Goal: Task Accomplishment & Management: Use online tool/utility

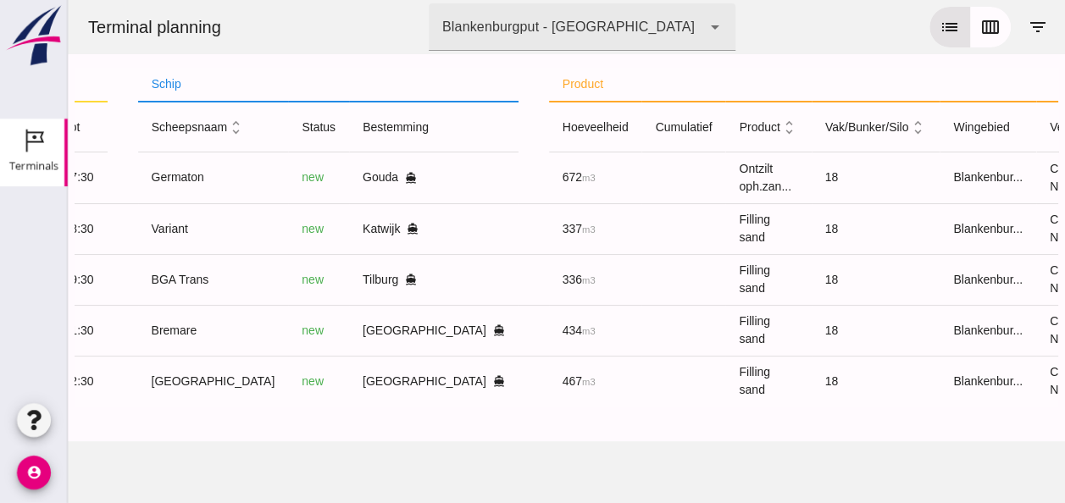
scroll to position [0, 437]
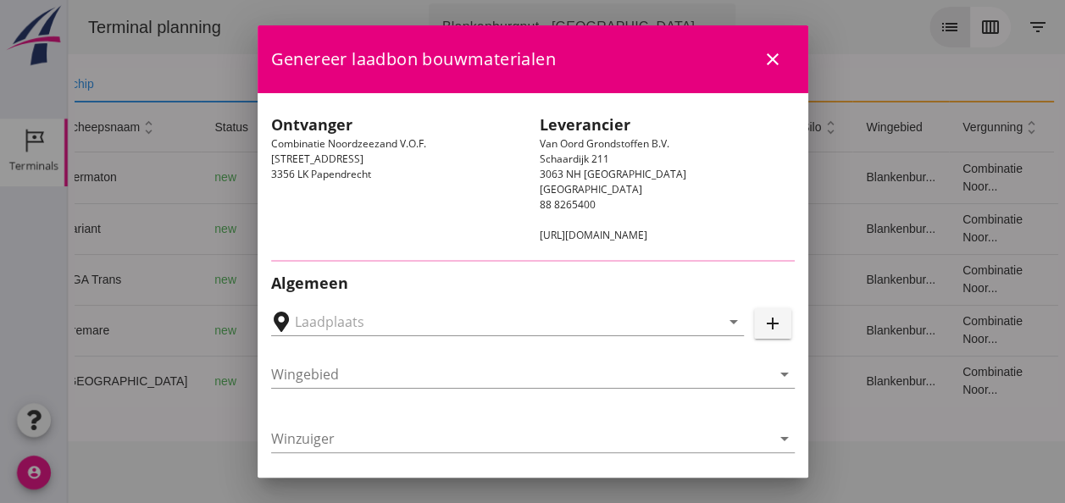
type input "[PERSON_NAME], [GEOGRAPHIC_DATA]"
type input "Bremare"
type input "[PERSON_NAME]"
type input "Ophoogzand (6120)"
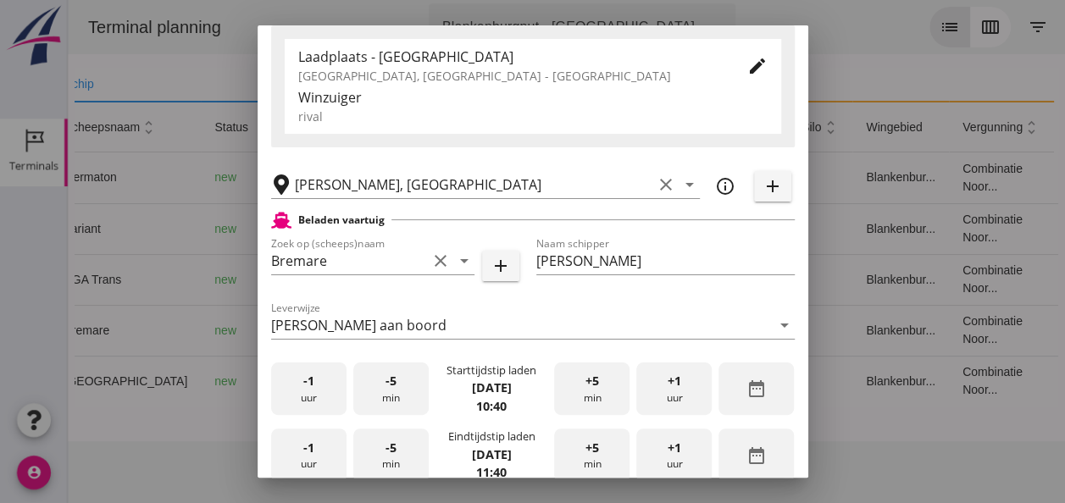
scroll to position [339, 0]
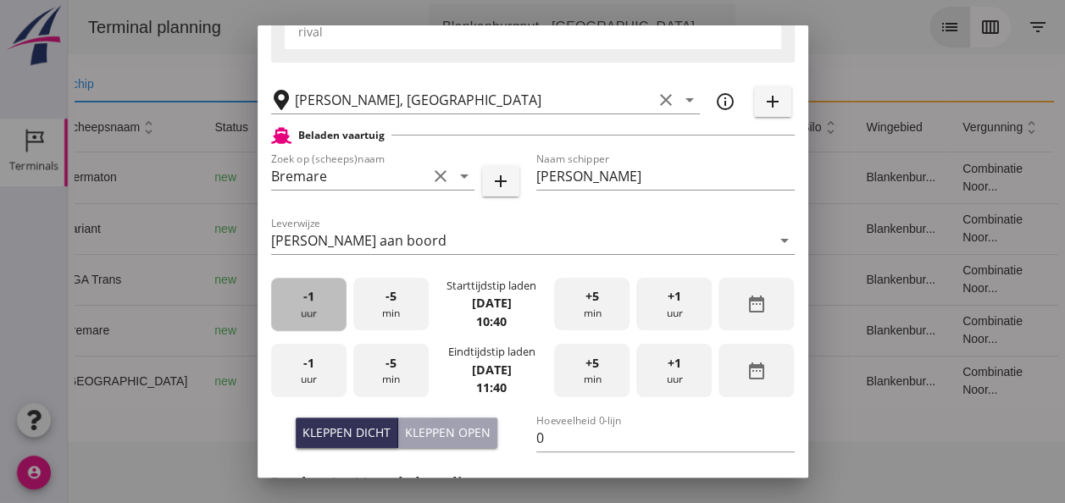
click at [307, 317] on div "-1 uur" at bounding box center [308, 304] width 75 height 53
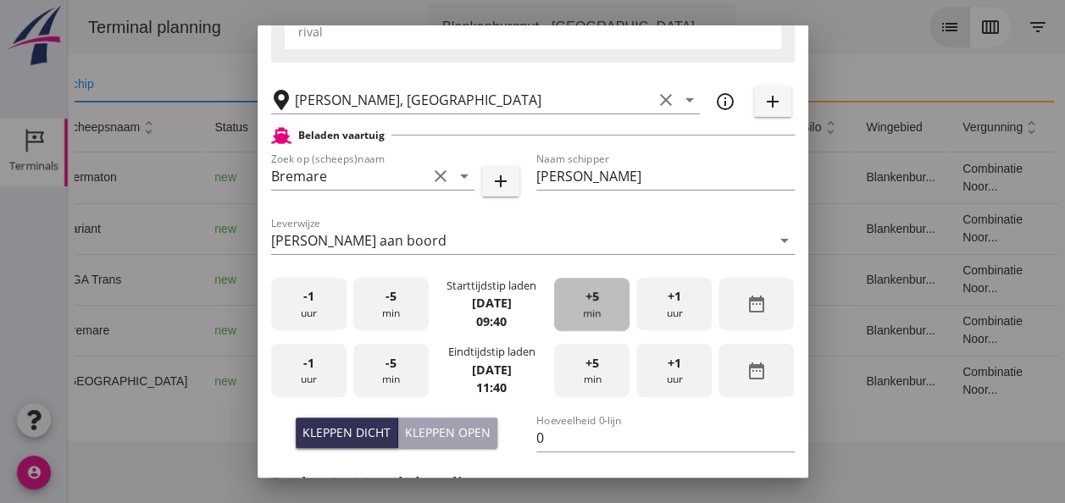
click at [602, 308] on div "+5 min" at bounding box center [591, 304] width 75 height 53
click at [602, 307] on div "+5 min" at bounding box center [591, 304] width 75 height 53
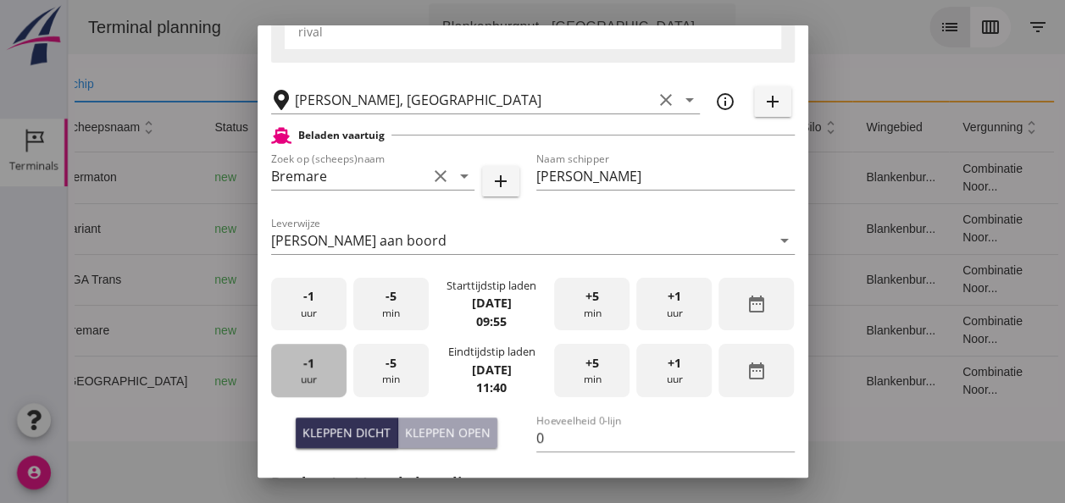
click at [322, 370] on div "-1 uur" at bounding box center [308, 370] width 75 height 53
click at [396, 368] on div "-5 min" at bounding box center [390, 370] width 75 height 53
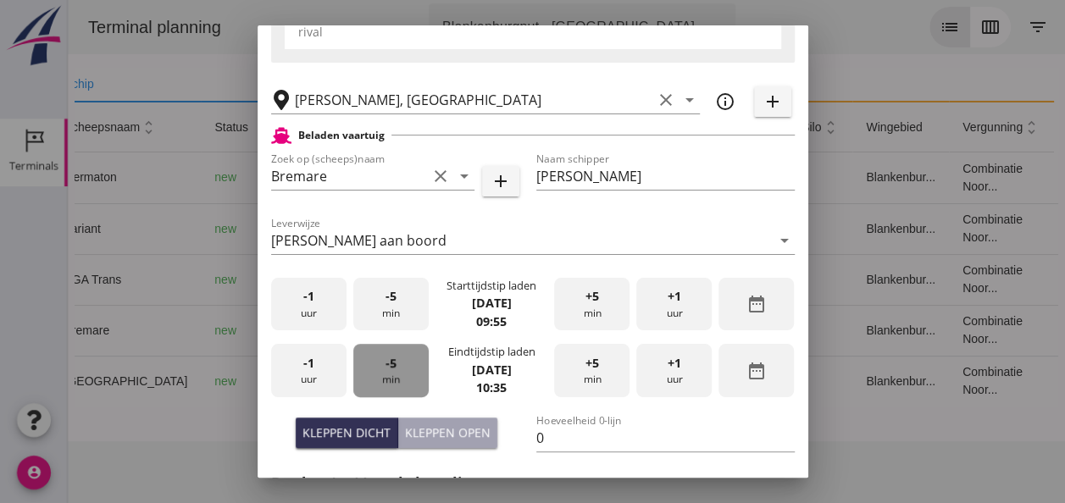
click at [395, 368] on div "-5 min" at bounding box center [390, 370] width 75 height 53
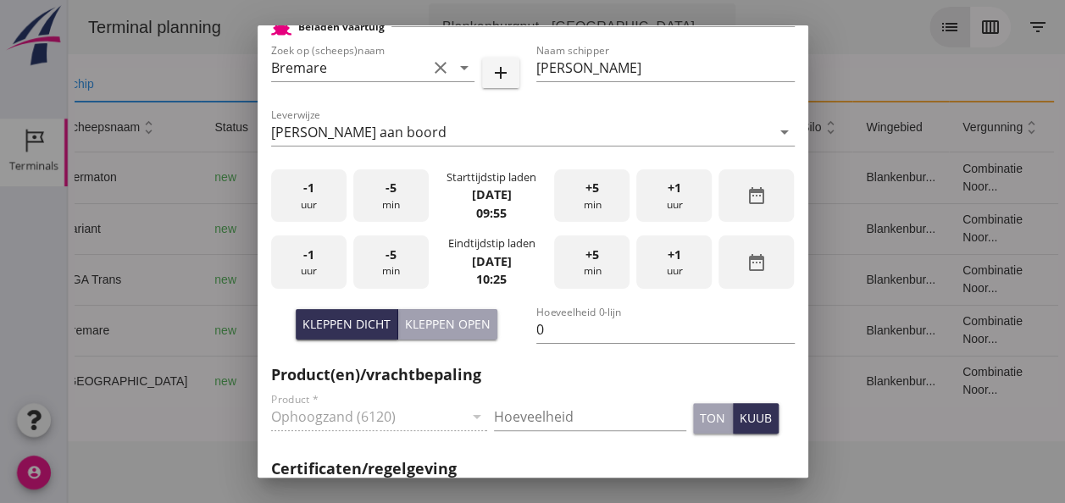
scroll to position [508, 0]
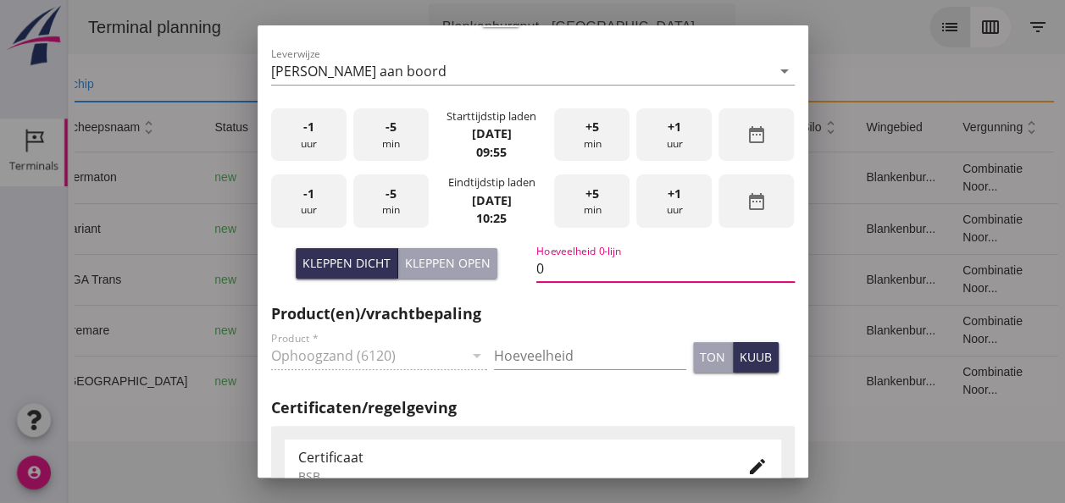
click at [568, 273] on input "0" at bounding box center [665, 268] width 258 height 27
type input "434"
click at [500, 347] on input "Hoeveelheid" at bounding box center [590, 355] width 192 height 27
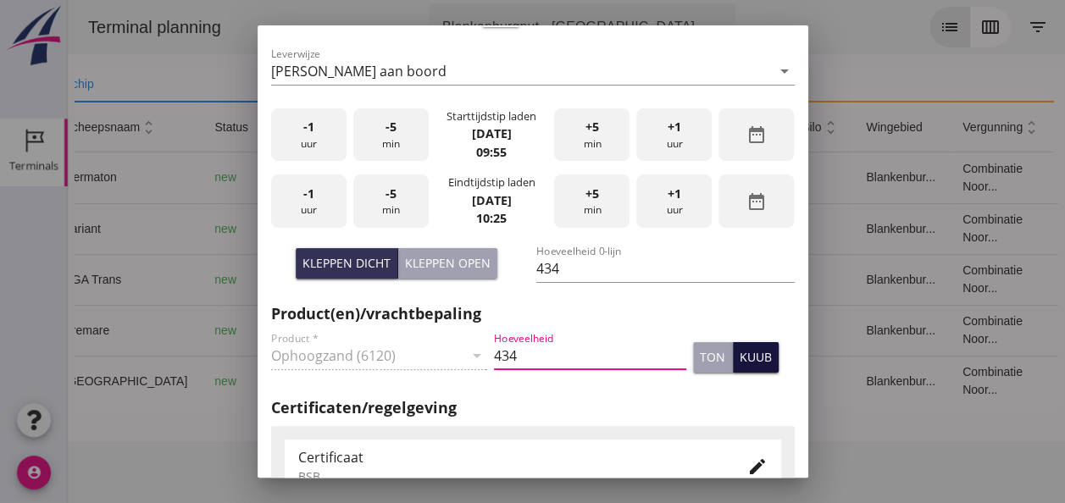
type input "434"
click at [740, 364] on div "kuub" at bounding box center [755, 357] width 32 height 18
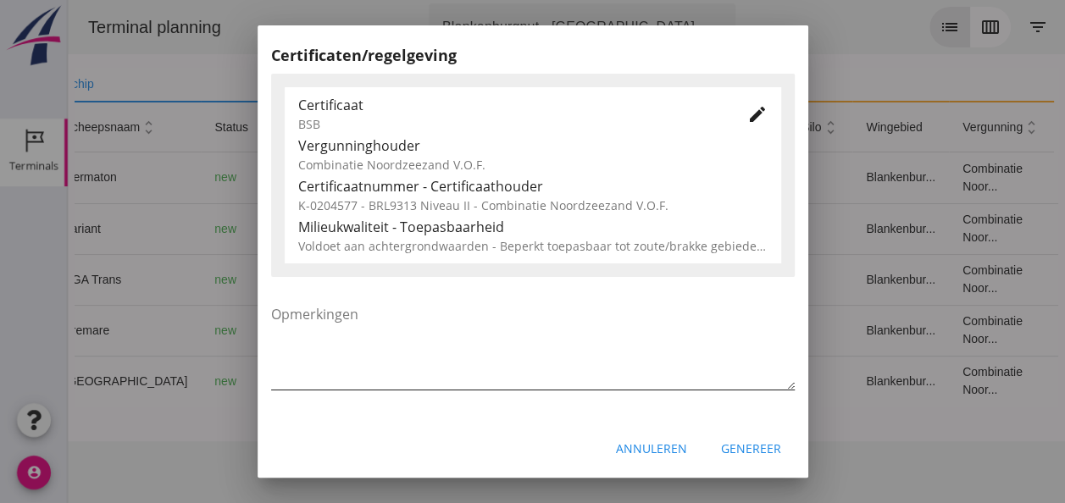
scroll to position [863, 0]
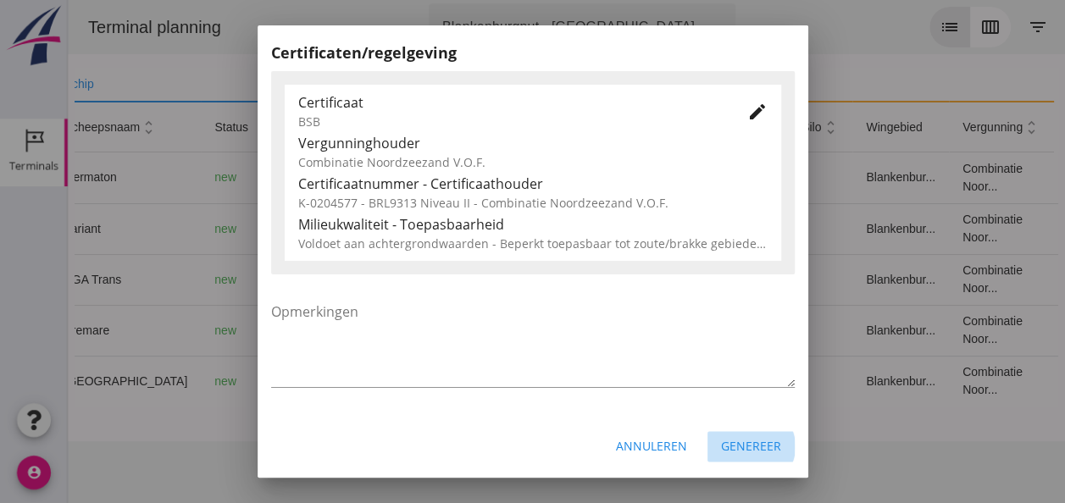
click at [744, 447] on div "Genereer" at bounding box center [751, 446] width 60 height 18
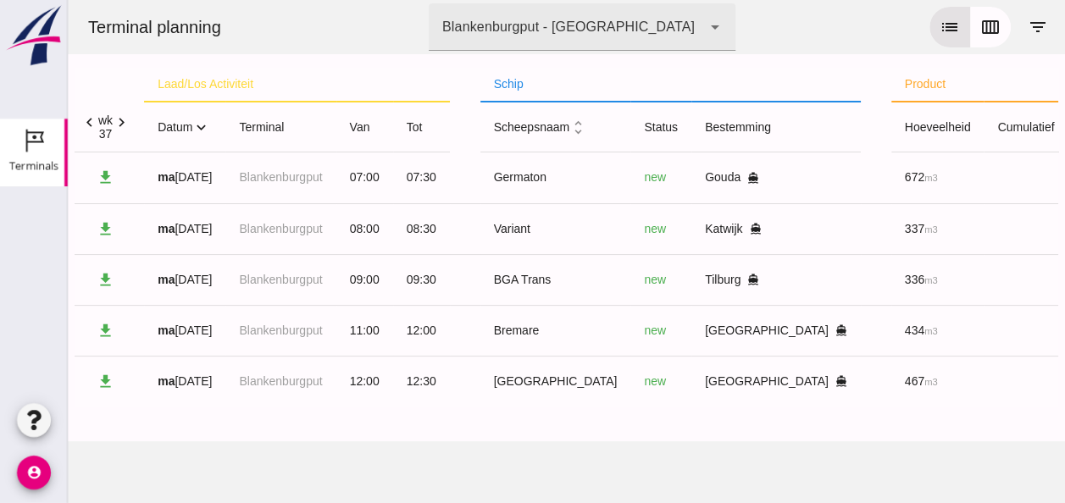
scroll to position [0, 0]
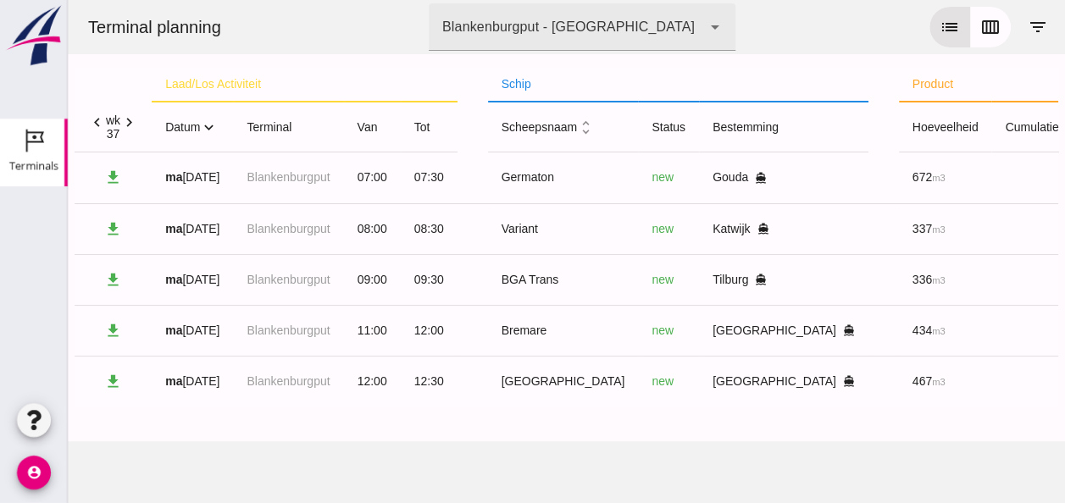
click at [210, 128] on icon "expand_more" at bounding box center [209, 128] width 18 height 18
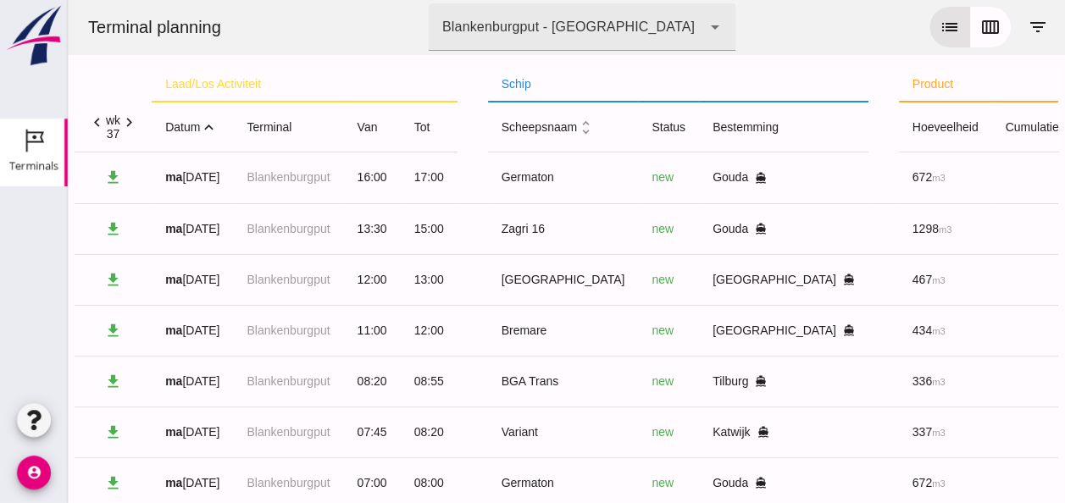
click at [215, 129] on icon "expand_less" at bounding box center [209, 128] width 18 height 18
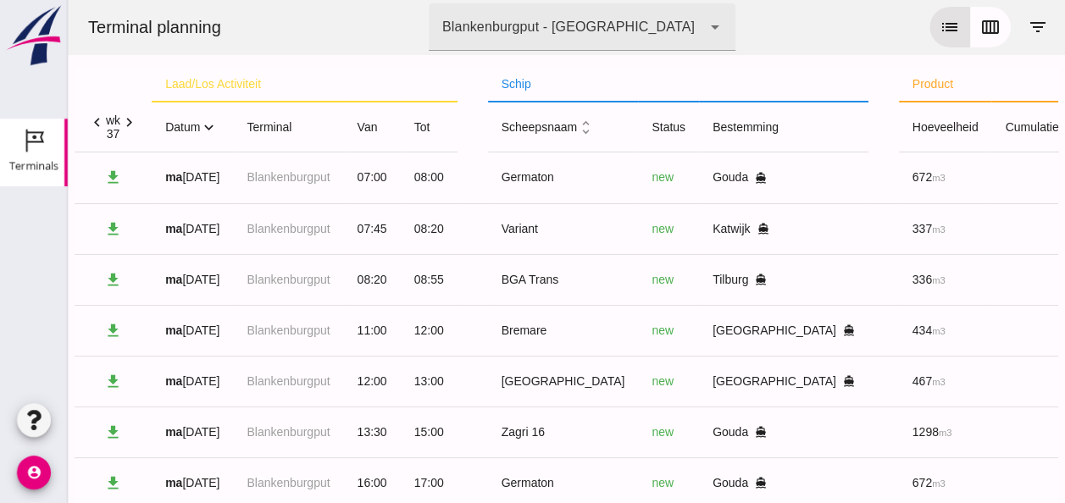
scroll to position [53, 0]
